Goal: Task Accomplishment & Management: Use online tool/utility

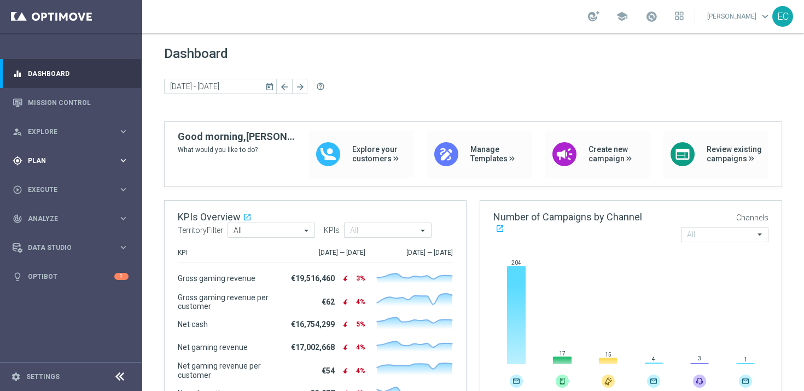
click at [71, 154] on div "gps_fixed Plan keyboard_arrow_right" at bounding box center [70, 160] width 141 height 29
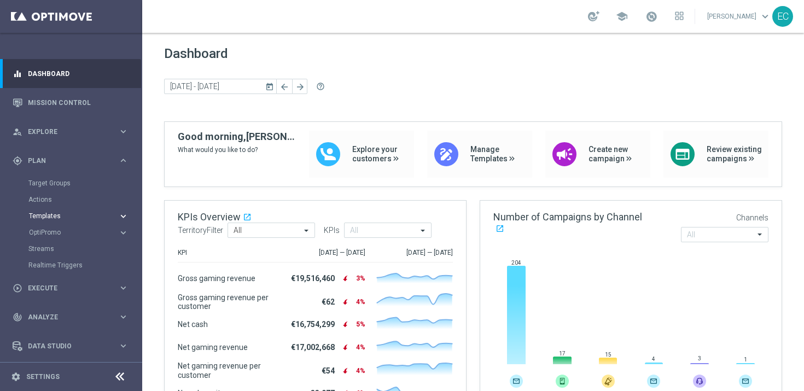
scroll to position [30, 0]
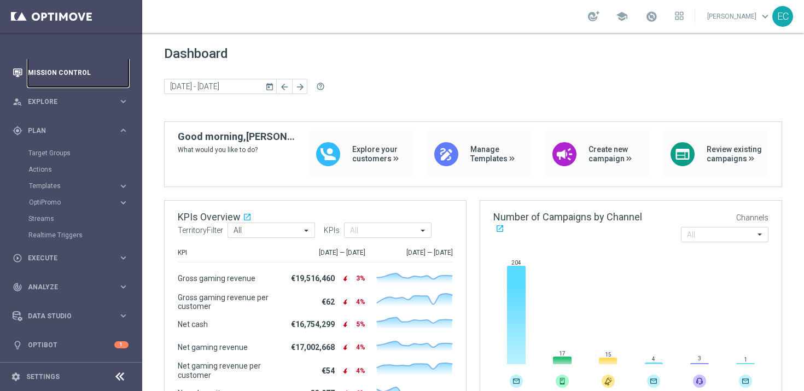
click at [83, 72] on link "Mission Control" at bounding box center [78, 72] width 101 height 29
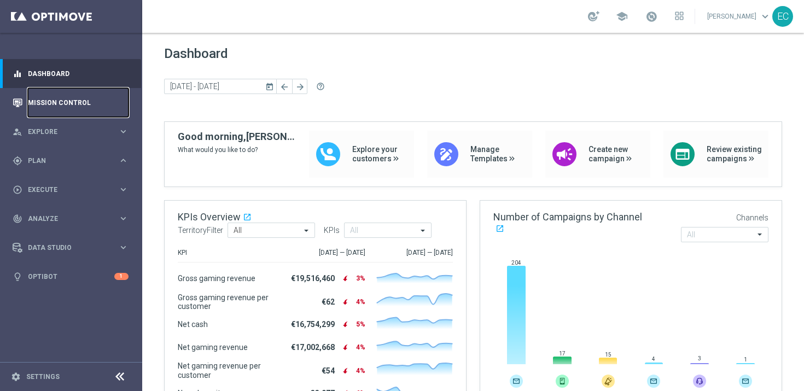
scroll to position [0, 0]
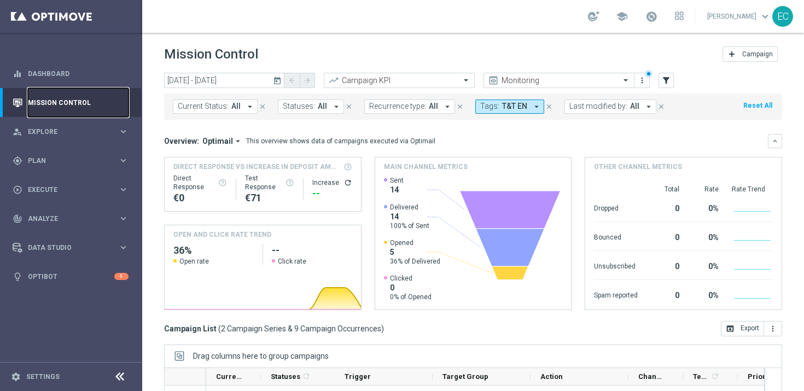
scroll to position [156, 0]
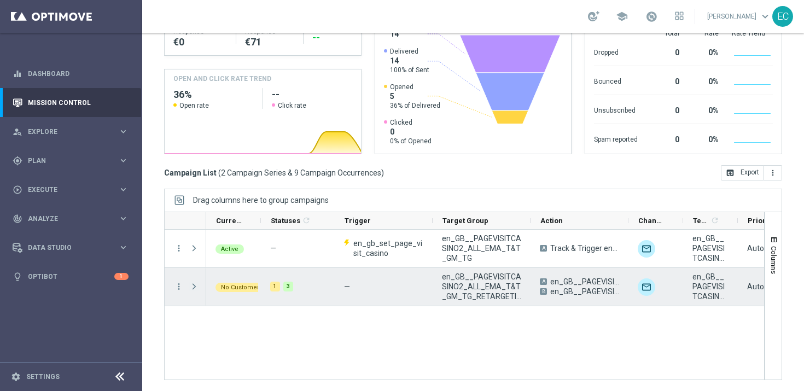
click at [191, 285] on span "Press SPACE to select this row." at bounding box center [194, 286] width 10 height 9
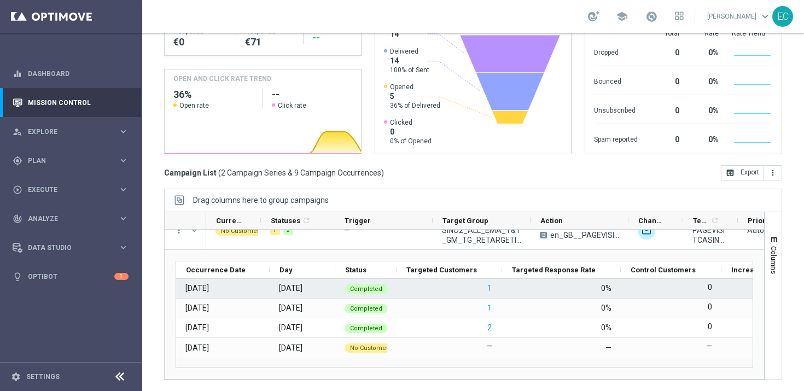
scroll to position [0, 0]
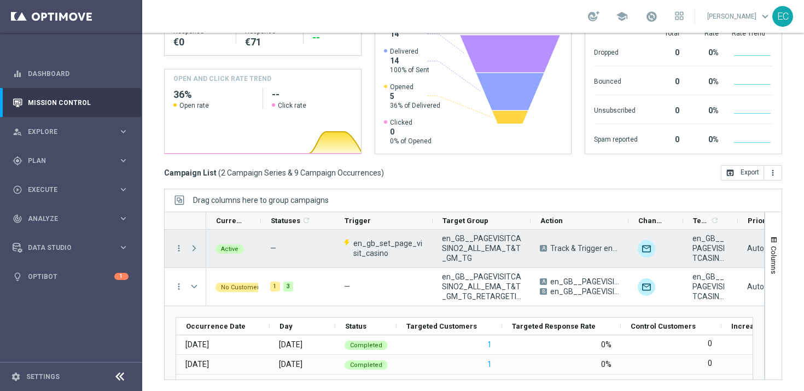
click at [195, 249] on span "Press SPACE to select this row." at bounding box center [194, 248] width 10 height 9
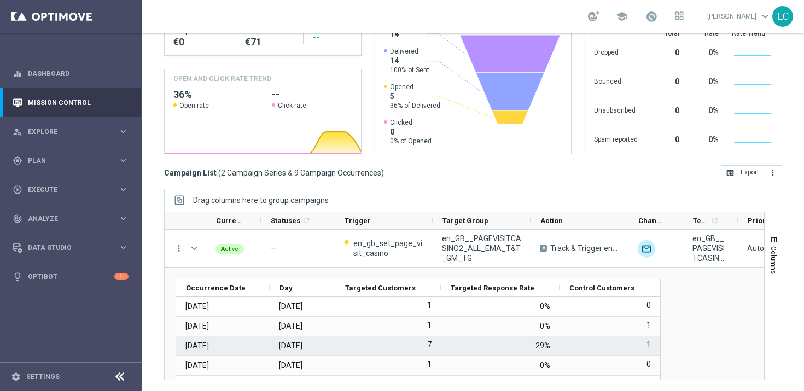
click at [430, 342] on label "7" at bounding box center [429, 345] width 4 height 10
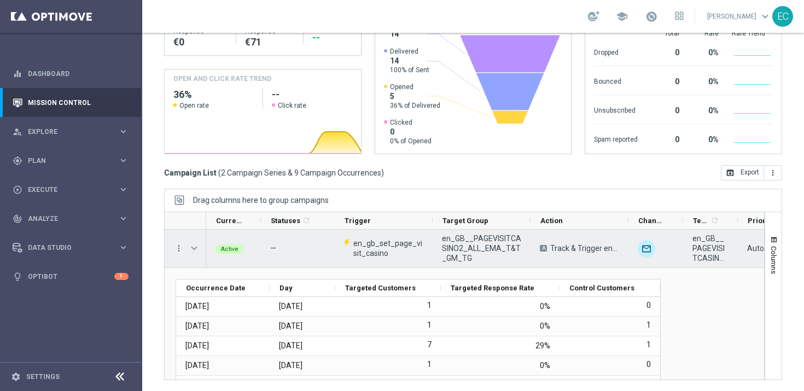
click at [194, 246] on span "Press SPACE to select this row." at bounding box center [194, 248] width 10 height 9
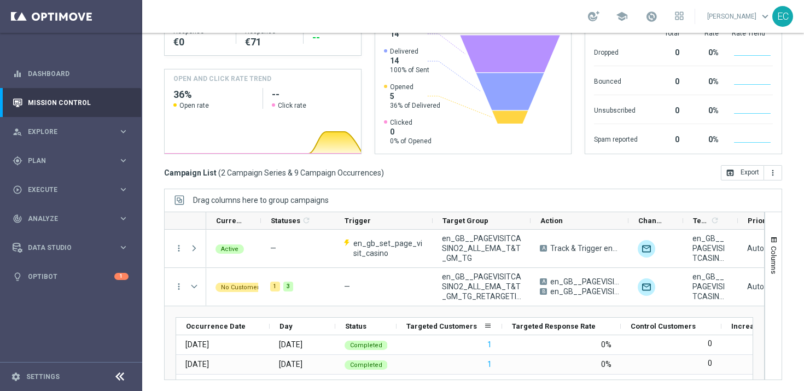
scroll to position [42, 0]
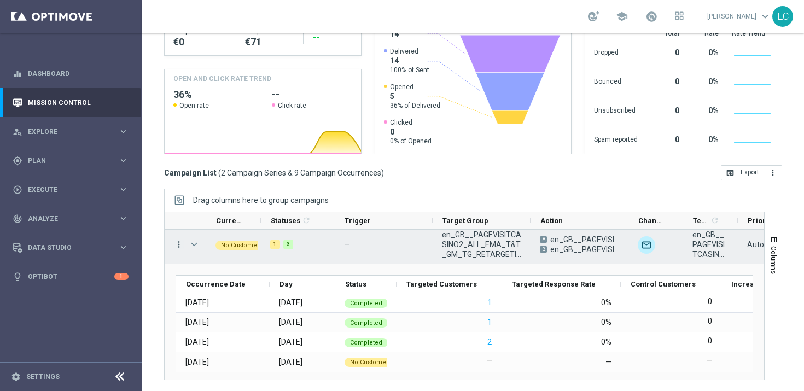
click at [178, 247] on icon "more_vert" at bounding box center [179, 245] width 10 height 10
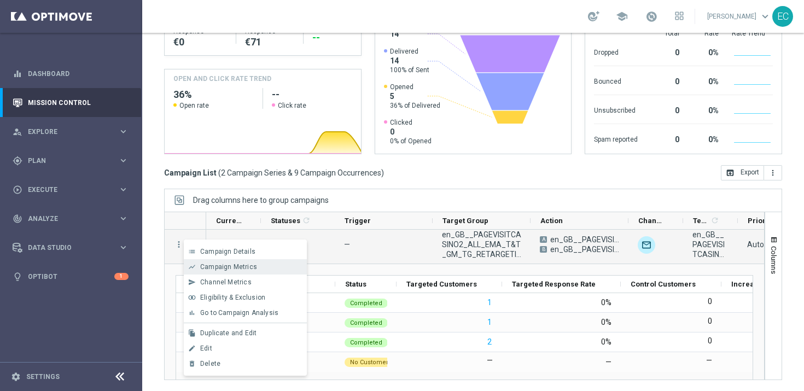
click at [236, 271] on div "show_chart Campaign Metrics" at bounding box center [245, 266] width 123 height 15
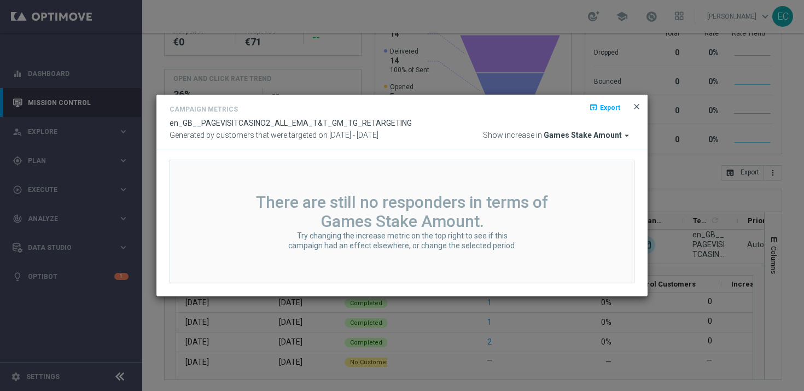
click at [640, 104] on span "close" at bounding box center [636, 106] width 9 height 9
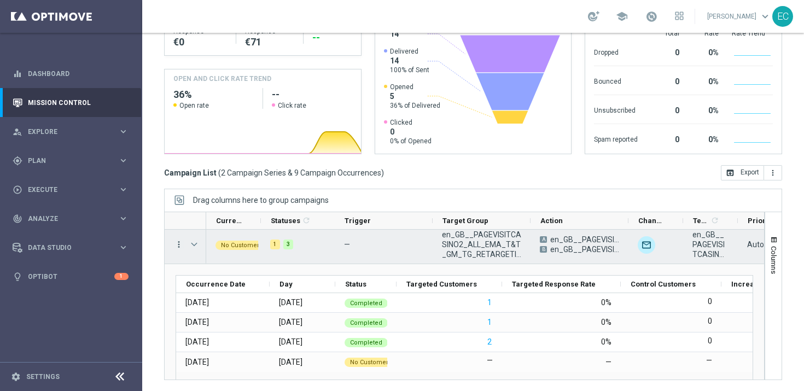
click at [177, 247] on icon "more_vert" at bounding box center [179, 245] width 10 height 10
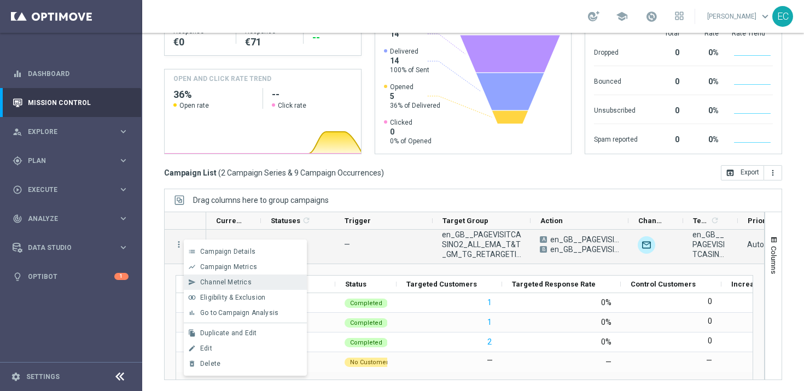
click at [219, 281] on span "Channel Metrics" at bounding box center [225, 282] width 51 height 8
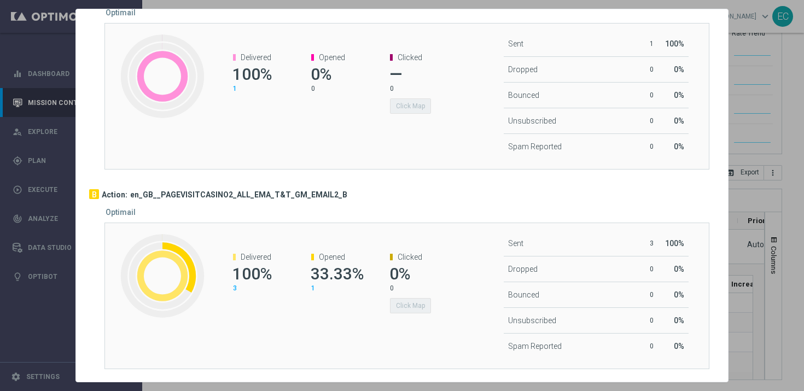
scroll to position [0, 0]
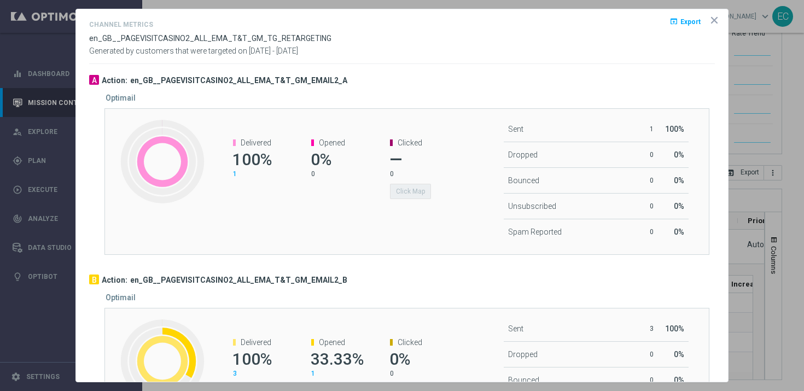
click at [715, 21] on icon "icon" at bounding box center [713, 19] width 5 height 5
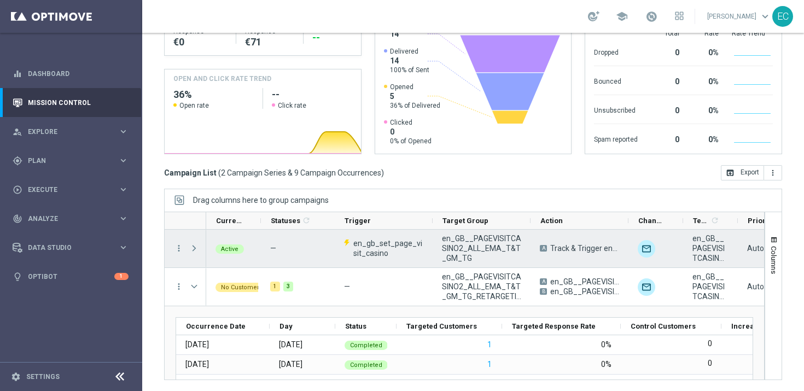
click at [188, 246] on div "Press SPACE to select this row." at bounding box center [195, 249] width 22 height 38
click at [196, 248] on span "Press SPACE to select this row." at bounding box center [194, 248] width 10 height 9
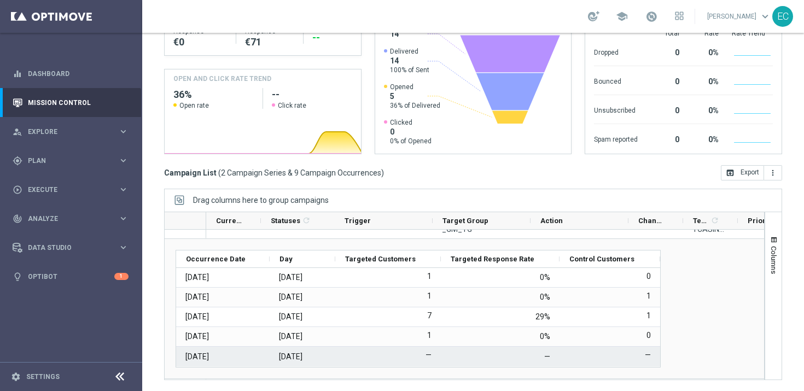
scroll to position [25, 0]
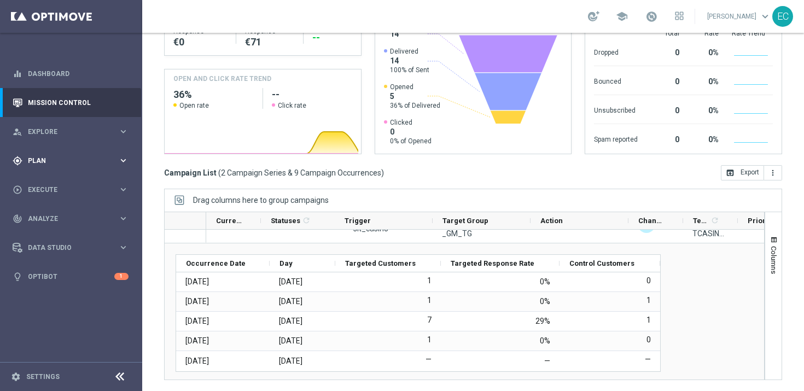
click at [53, 164] on span "Plan" at bounding box center [73, 160] width 90 height 7
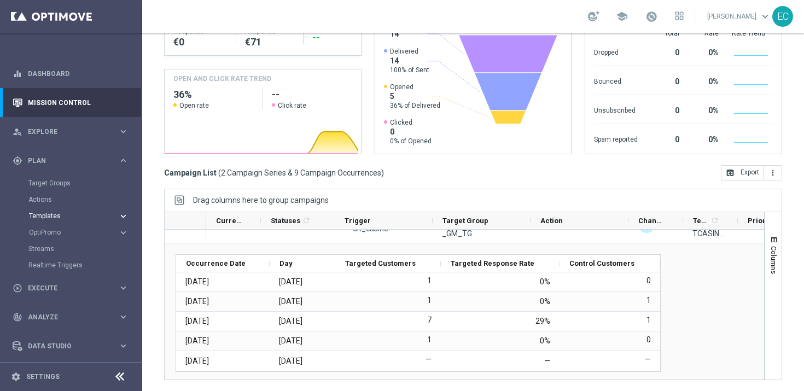
click at [55, 220] on button "Templates keyboard_arrow_right" at bounding box center [78, 216] width 101 height 9
click at [59, 236] on link "Optimail" at bounding box center [74, 232] width 80 height 9
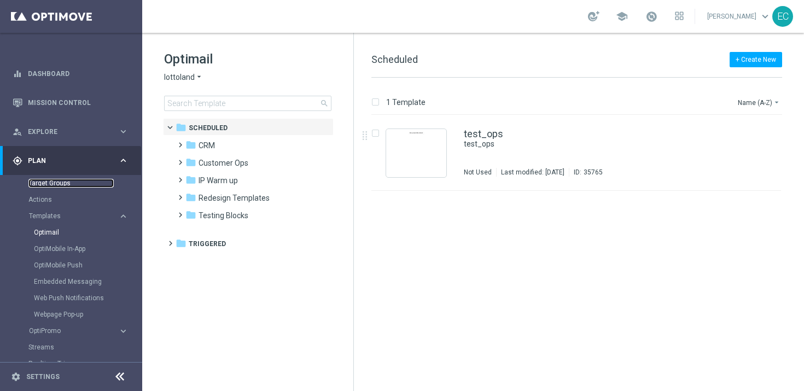
click at [65, 186] on link "Target Groups" at bounding box center [70, 183] width 85 height 9
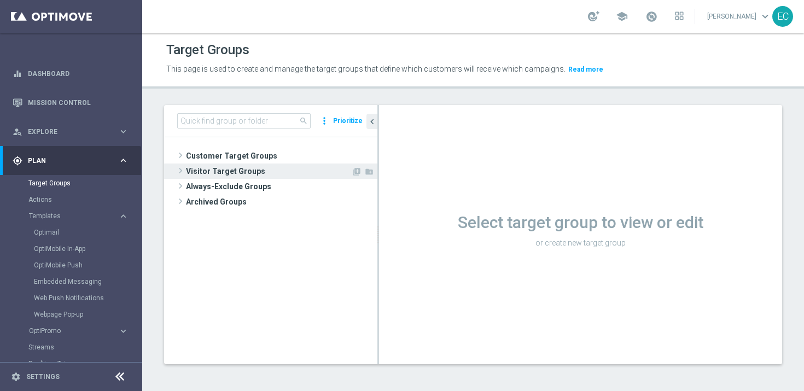
click at [237, 177] on span "Visitor Target Groups" at bounding box center [268, 171] width 165 height 15
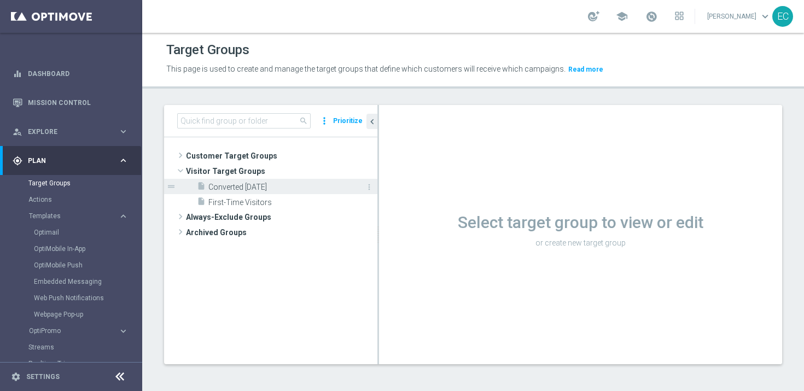
click at [243, 187] on span "Converted Today" at bounding box center [280, 187] width 144 height 9
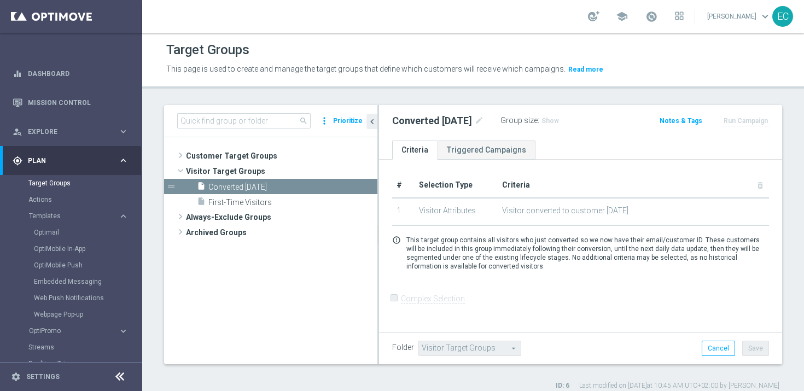
click at [582, 211] on span "Visitor converted to customer today" at bounding box center [633, 210] width 262 height 9
click at [633, 220] on td "Visitor converted to customer today" at bounding box center [633, 211] width 271 height 27
click at [489, 151] on link "Triggered Campaigns" at bounding box center [486, 150] width 98 height 19
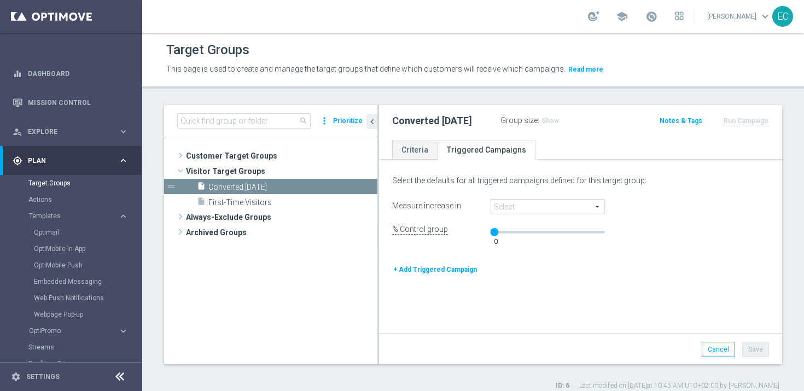
drag, startPoint x: 494, startPoint y: 235, endPoint x: 467, endPoint y: 230, distance: 27.8
click at [467, 230] on div "% Control group 0 Enter a control group percentage of 50% or less." at bounding box center [580, 236] width 393 height 22
click at [413, 146] on link "Criteria" at bounding box center [414, 150] width 45 height 19
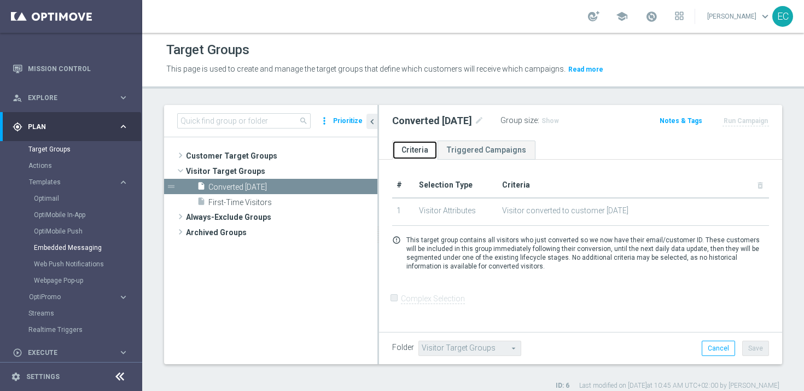
scroll to position [129, 0]
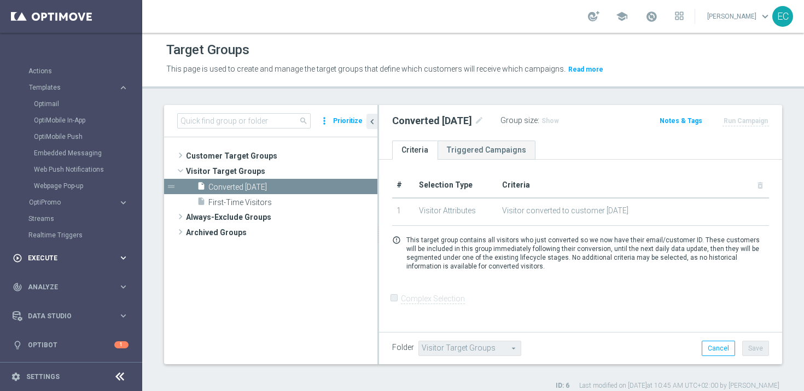
click at [60, 255] on span "Execute" at bounding box center [73, 258] width 90 height 7
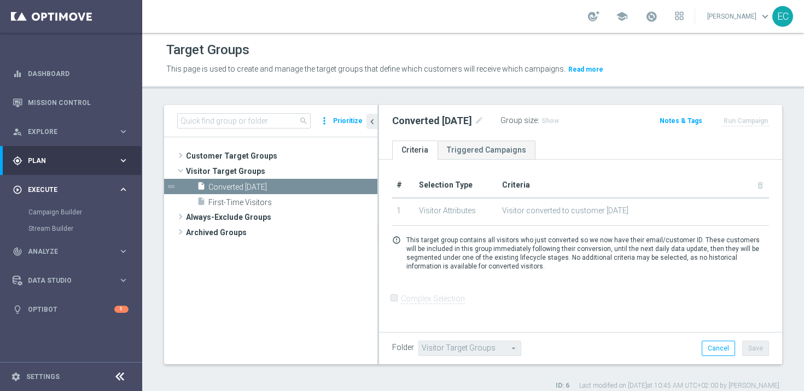
scroll to position [0, 0]
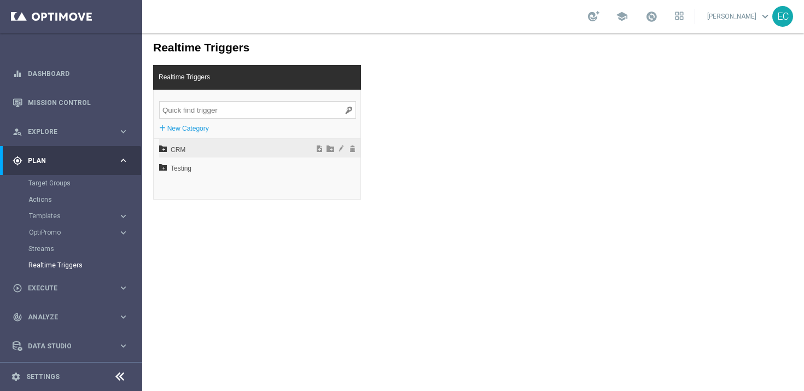
click at [189, 147] on span "CRM" at bounding box center [231, 150] width 121 height 19
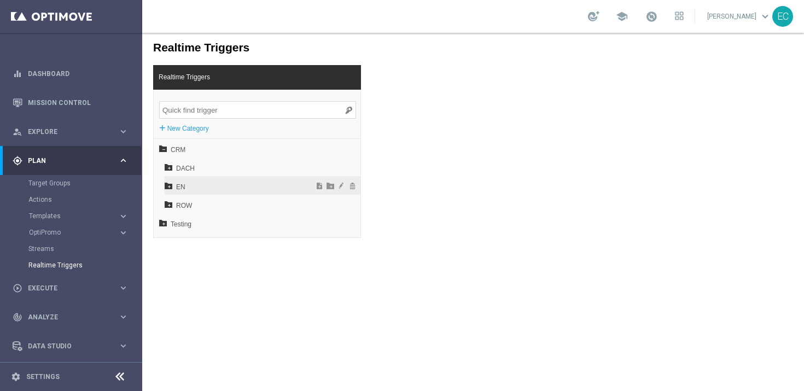
click at [207, 193] on span "EN" at bounding box center [235, 187] width 118 height 19
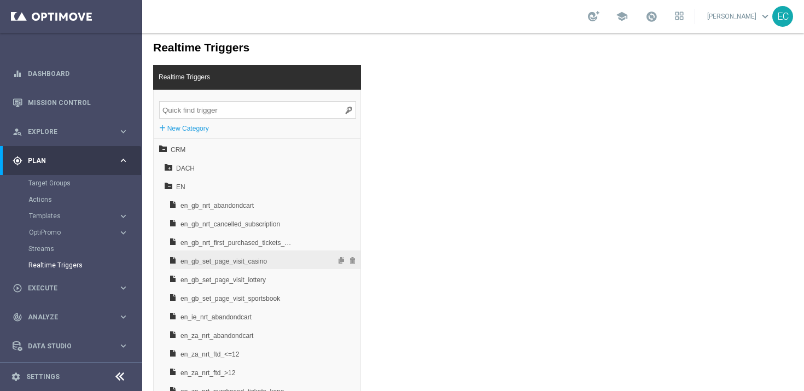
scroll to position [35, 0]
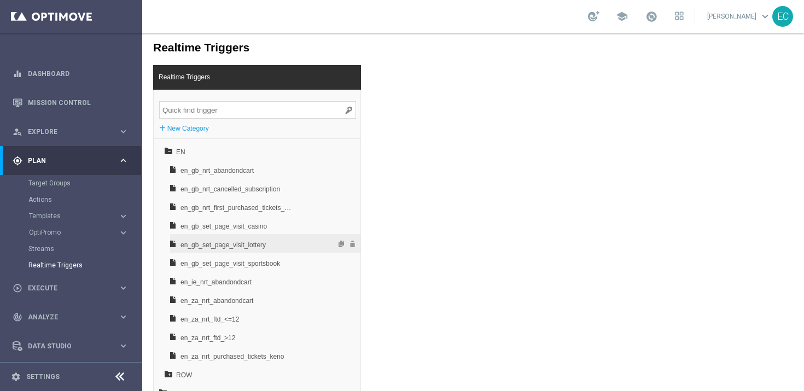
click at [252, 246] on span "en_gb_set_page_visit_lottery" at bounding box center [237, 245] width 114 height 19
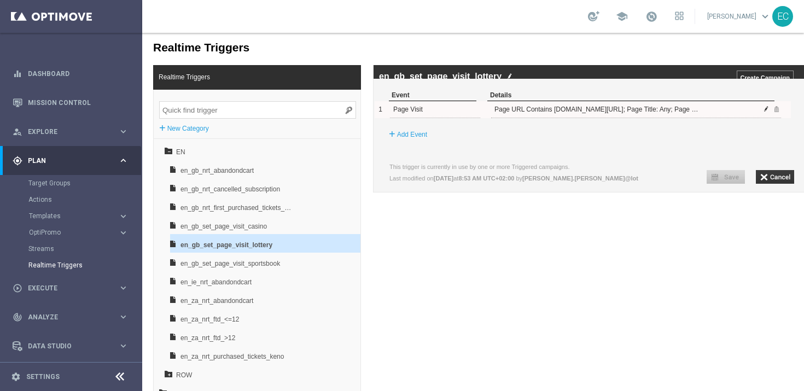
click at [766, 112] on span at bounding box center [766, 109] width 7 height 7
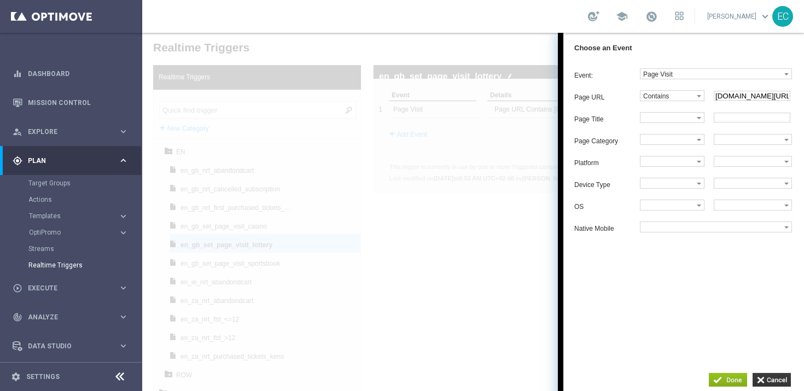
click at [492, 165] on div at bounding box center [473, 212] width 662 height 358
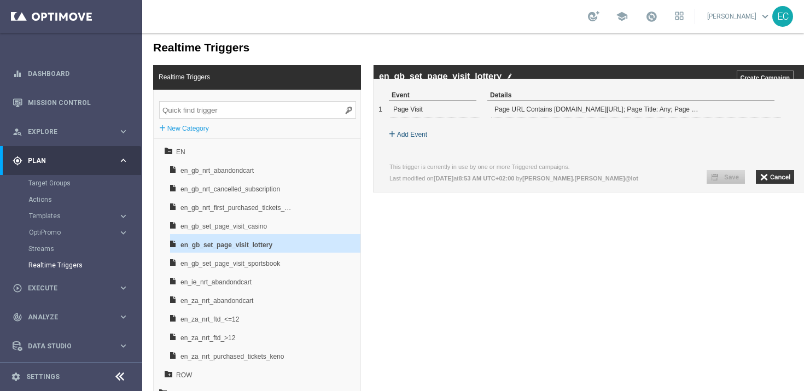
click at [416, 140] on label "Add Event" at bounding box center [412, 134] width 30 height 11
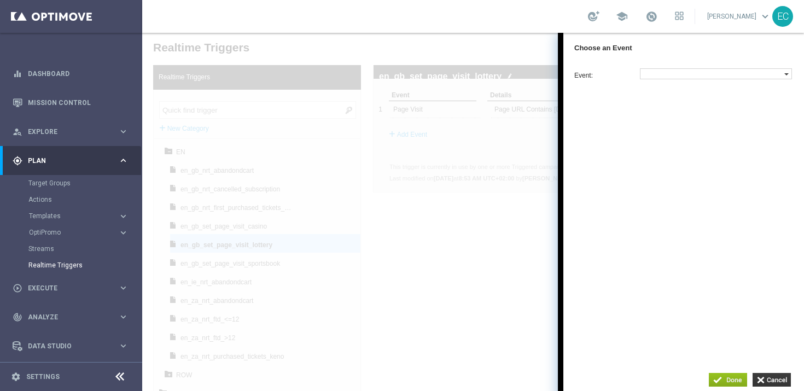
click at [679, 75] on label at bounding box center [712, 74] width 144 height 10
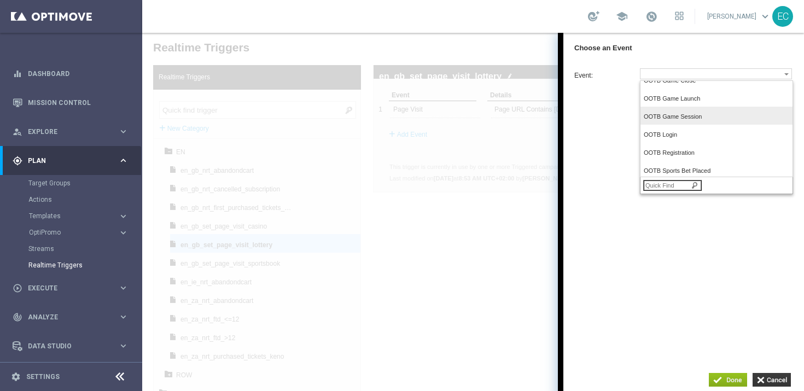
scroll to position [244, 0]
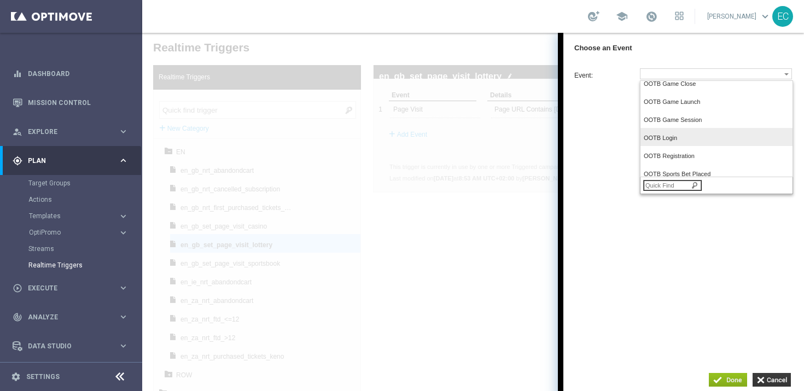
click at [680, 142] on span "OOTB Login" at bounding box center [714, 138] width 140 height 7
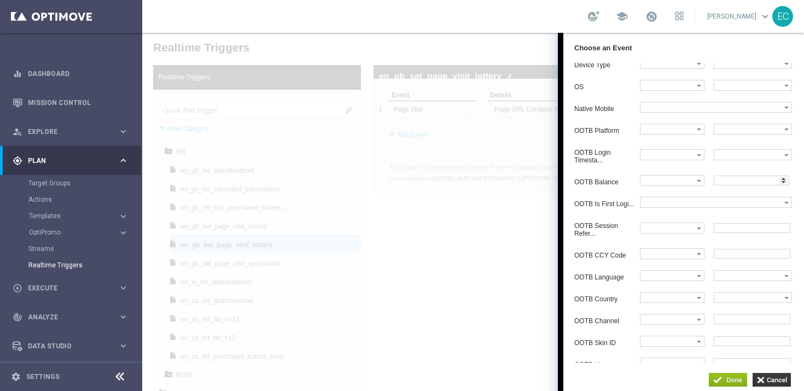
scroll to position [70, 0]
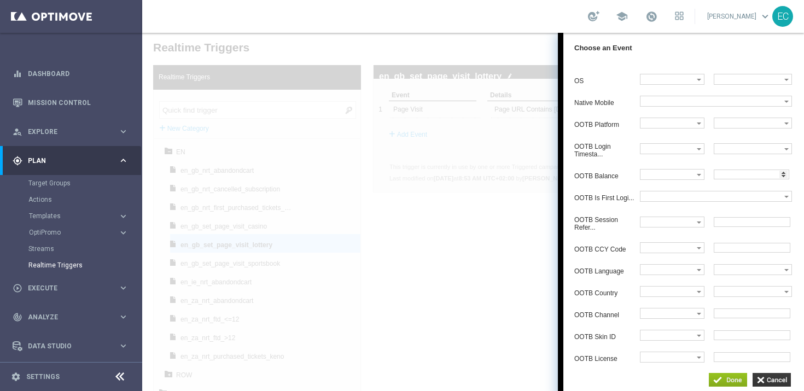
click at [736, 258] on div "Platform Equals Does not equal Begins with Ends with Contains Does not contain …" at bounding box center [689, 196] width 230 height 332
click at [736, 251] on input "text" at bounding box center [752, 248] width 77 height 10
click at [738, 235] on div "Platform Equals Does not equal Begins with Ends with Contains Does not contain …" at bounding box center [689, 196] width 230 height 332
click at [778, 379] on input "button" at bounding box center [771, 380] width 38 height 14
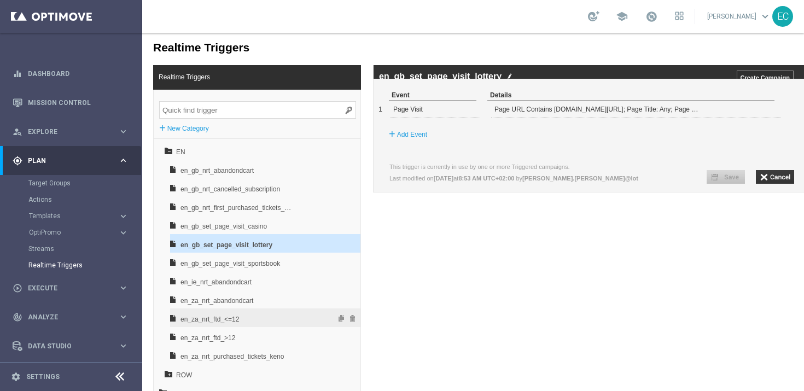
scroll to position [16, 0]
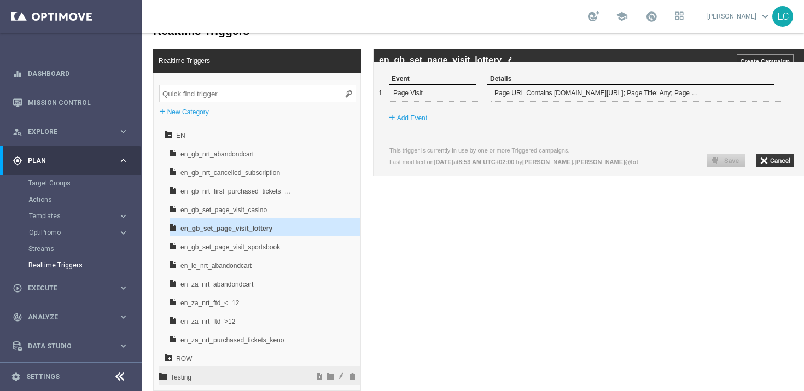
click at [200, 374] on span "Testing" at bounding box center [231, 377] width 121 height 19
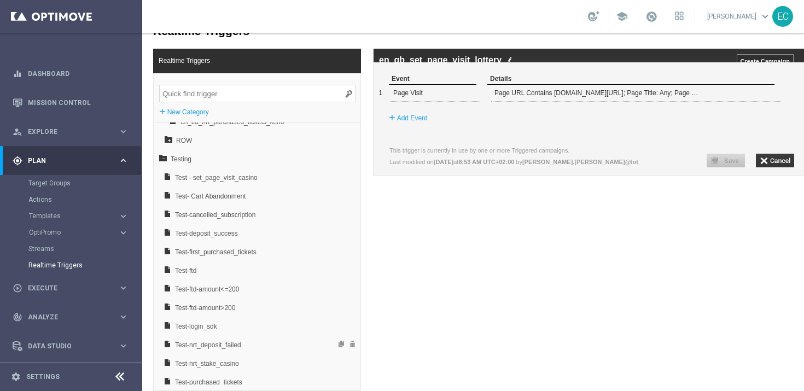
scroll to position [252, 0]
click at [237, 322] on span "Test-login_sdk" at bounding box center [234, 327] width 118 height 19
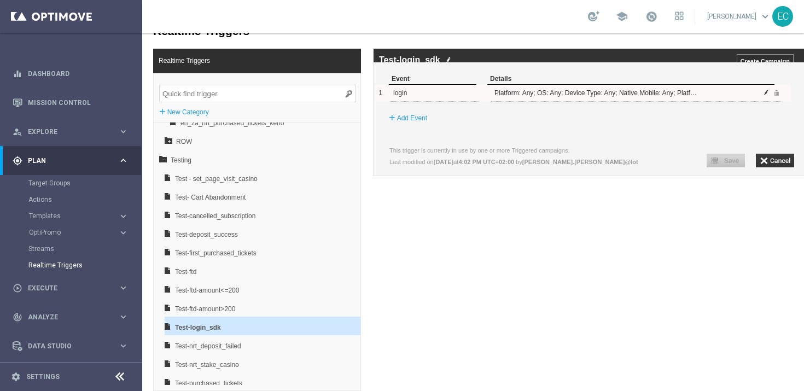
click at [769, 96] on span at bounding box center [766, 92] width 7 height 7
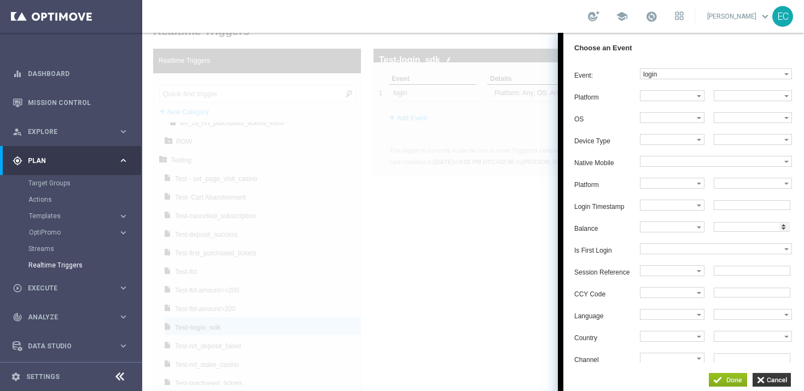
scroll to position [1, 0]
click at [681, 188] on label at bounding box center [668, 183] width 56 height 10
click at [686, 204] on label "Equals" at bounding box center [671, 203] width 62 height 15
click at [746, 188] on label at bounding box center [749, 183] width 70 height 10
click at [749, 206] on span "lottoland" at bounding box center [750, 202] width 66 height 7
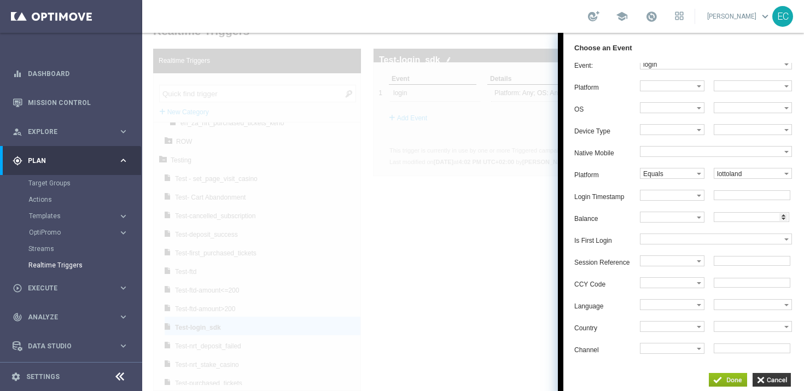
scroll to position [0, 0]
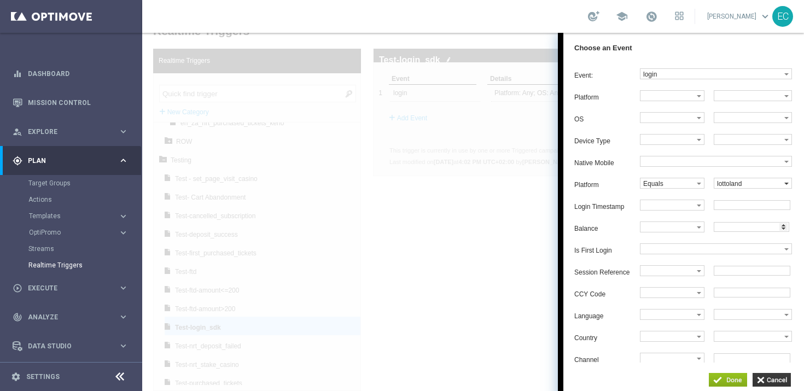
click at [718, 187] on label "lottoland" at bounding box center [749, 183] width 70 height 10
click at [731, 341] on label at bounding box center [749, 336] width 70 height 10
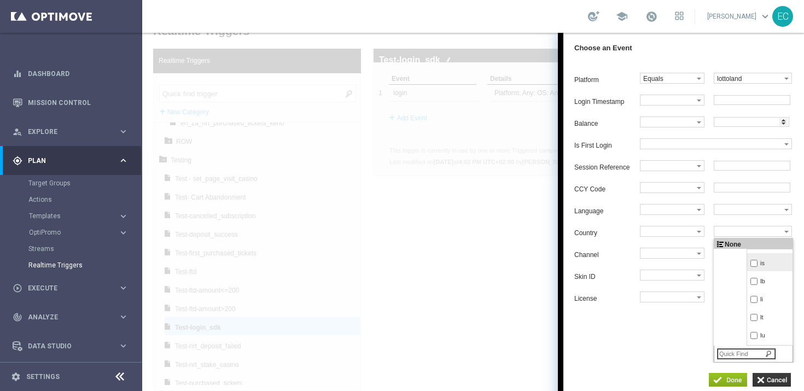
scroll to position [461, 0]
click at [663, 231] on label at bounding box center [668, 231] width 56 height 10
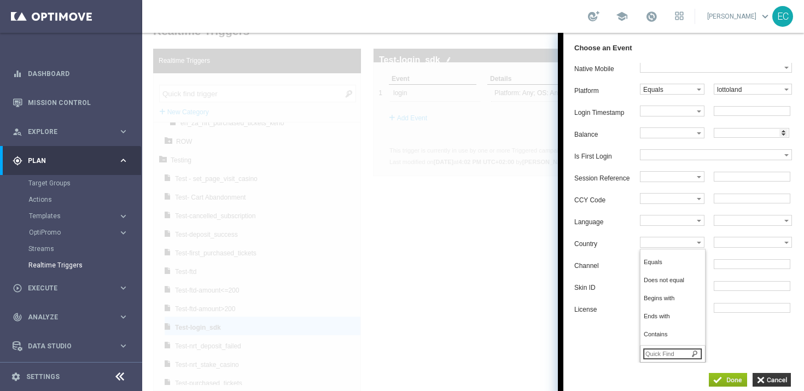
click at [610, 261] on div "Channel Equals Does not equal Begins with Ends with Contains Does not contain O…" at bounding box center [686, 264] width 224 height 11
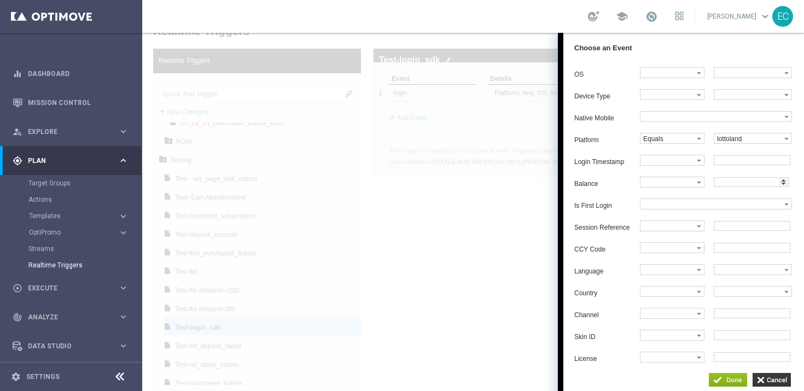
scroll to position [57, 0]
click at [676, 223] on label at bounding box center [668, 226] width 56 height 10
click at [723, 203] on label at bounding box center [712, 204] width 144 height 10
click at [608, 206] on label "Is First Login" at bounding box center [607, 206] width 66 height 8
click at [680, 155] on label at bounding box center [668, 160] width 56 height 10
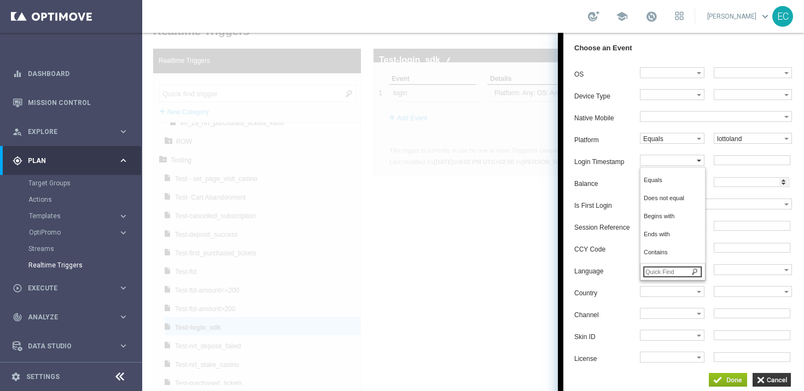
click at [680, 155] on label at bounding box center [668, 160] width 56 height 10
click at [775, 378] on input "button" at bounding box center [771, 380] width 38 height 14
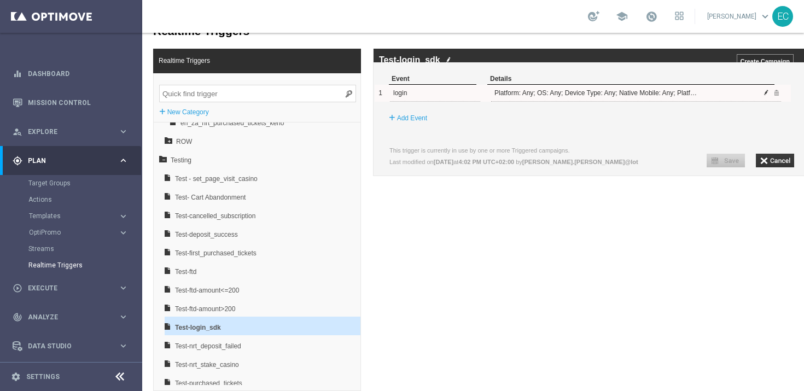
click at [768, 96] on span at bounding box center [766, 92] width 7 height 7
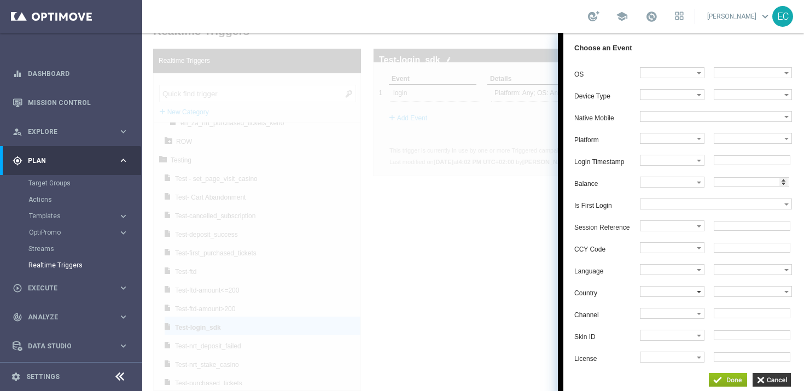
click at [689, 296] on label at bounding box center [668, 292] width 56 height 10
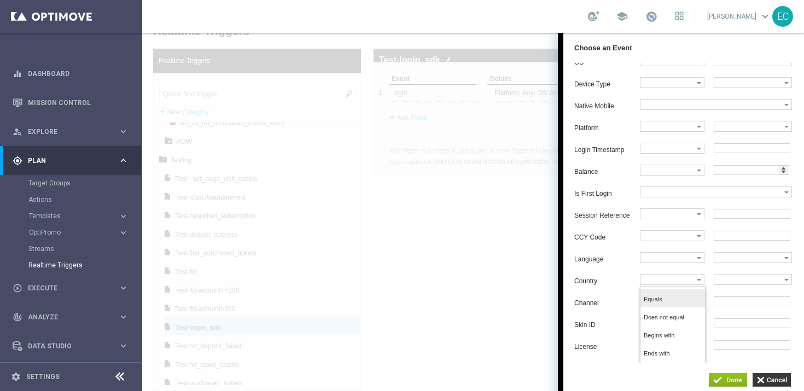
click at [682, 307] on label "Equals" at bounding box center [671, 300] width 62 height 15
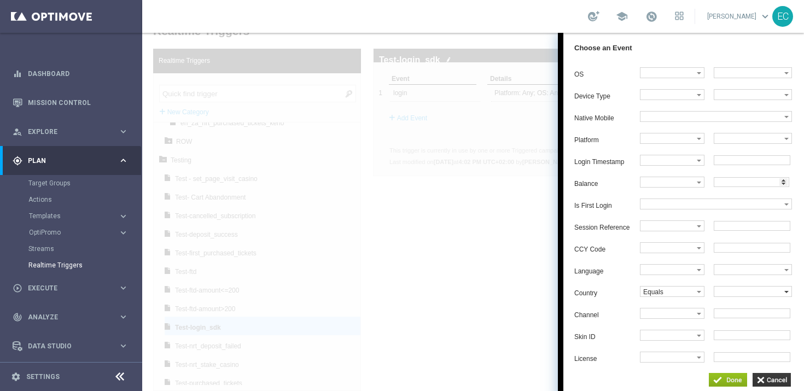
click at [739, 296] on label at bounding box center [749, 292] width 70 height 10
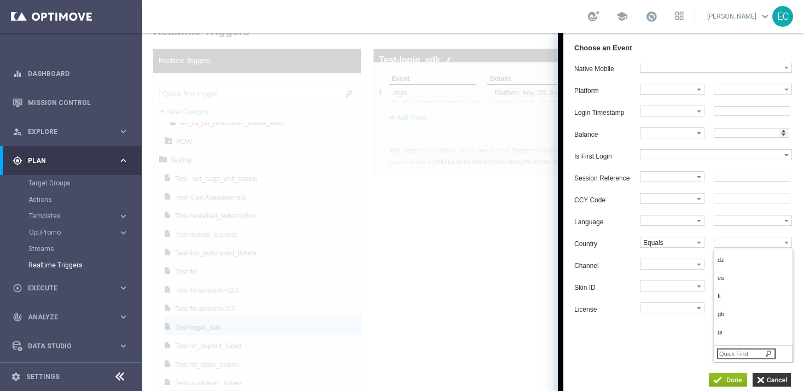
scroll to position [255, 0]
click at [615, 230] on div "Platform Equals Does not equal Begins with Ends with Contains Does not contain …" at bounding box center [689, 154] width 230 height 317
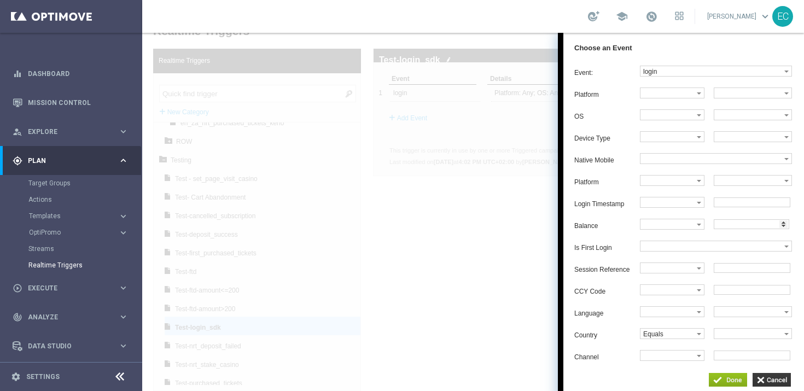
scroll to position [0, 0]
click at [771, 379] on input "button" at bounding box center [771, 380] width 38 height 14
